Goal: Task Accomplishment & Management: Manage account settings

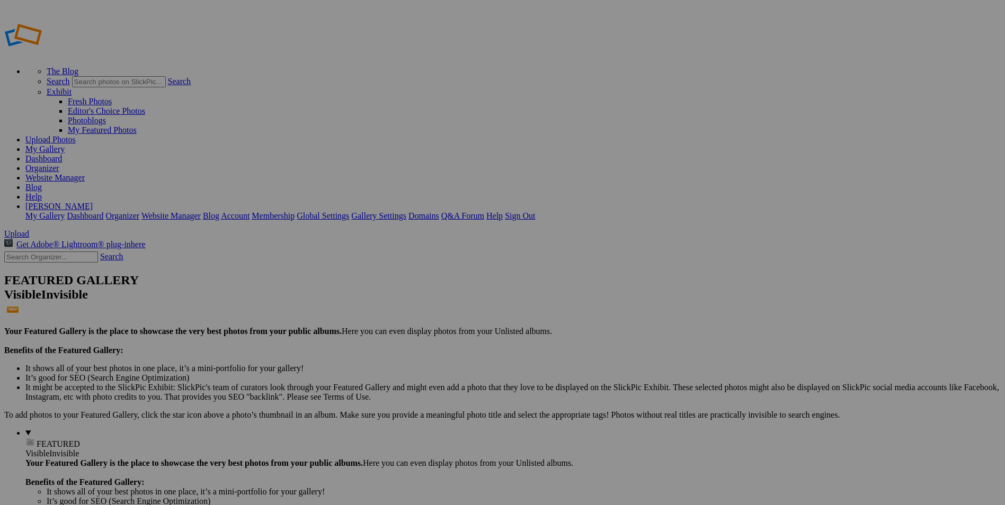
click at [432, 322] on span "Yes" at bounding box center [426, 322] width 12 height 9
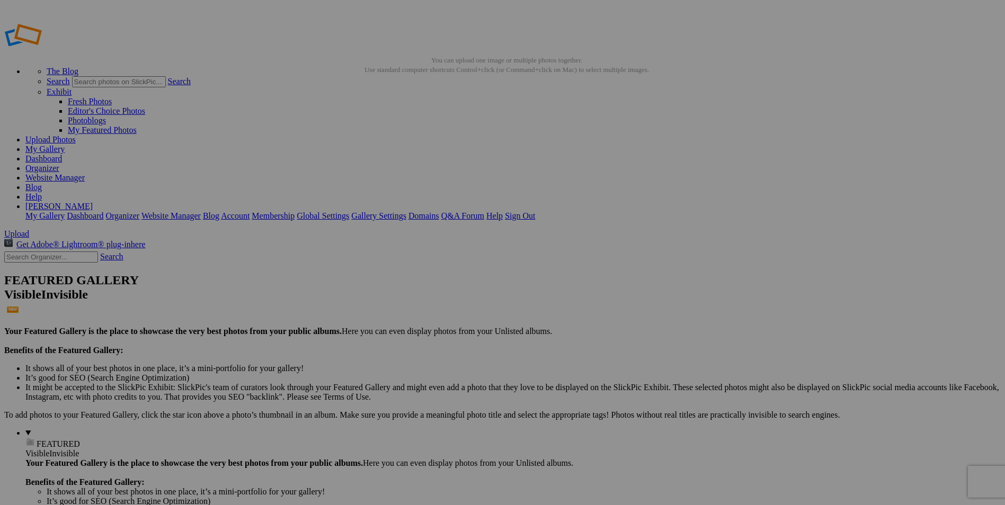
click at [432, 326] on span "Yes" at bounding box center [426, 322] width 12 height 9
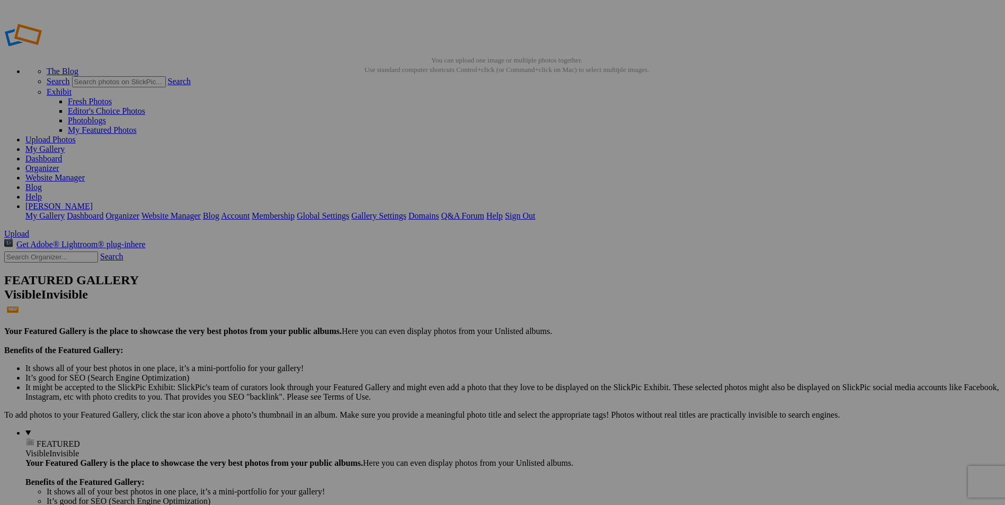
click at [432, 325] on link "Yes" at bounding box center [426, 322] width 12 height 9
click at [432, 323] on span "Yes" at bounding box center [426, 322] width 12 height 9
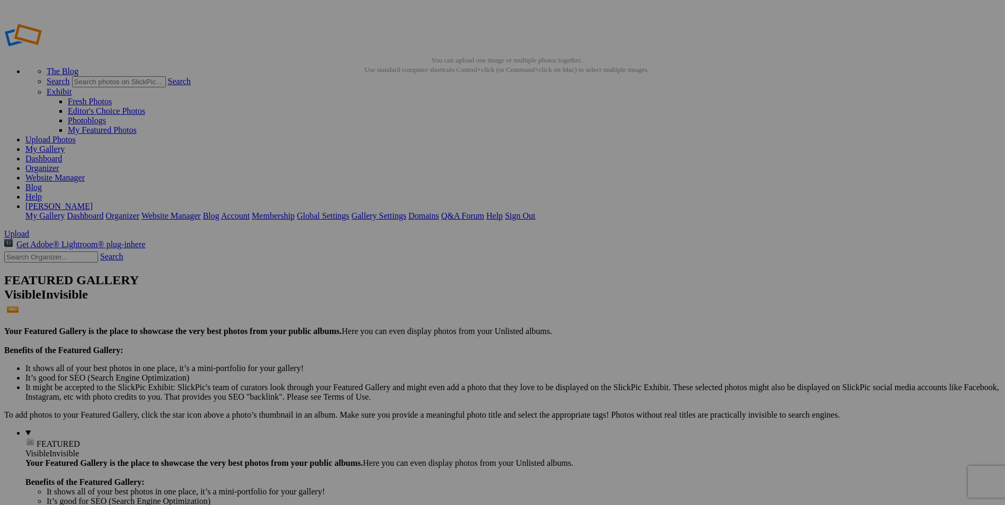
click at [93, 202] on link "[PERSON_NAME]" at bounding box center [58, 206] width 67 height 9
click at [535, 211] on link "Sign Out" at bounding box center [520, 215] width 30 height 9
